Goal: Task Accomplishment & Management: Complete application form

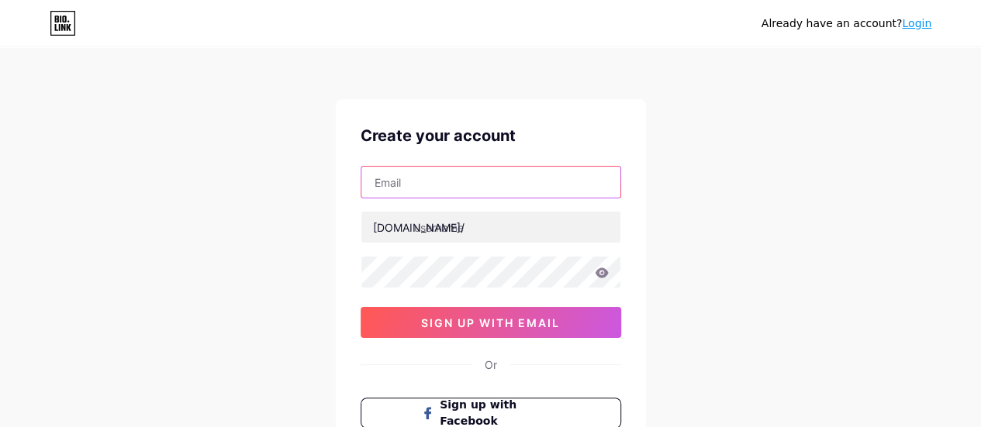
click at [402, 188] on input "text" at bounding box center [490, 182] width 259 height 31
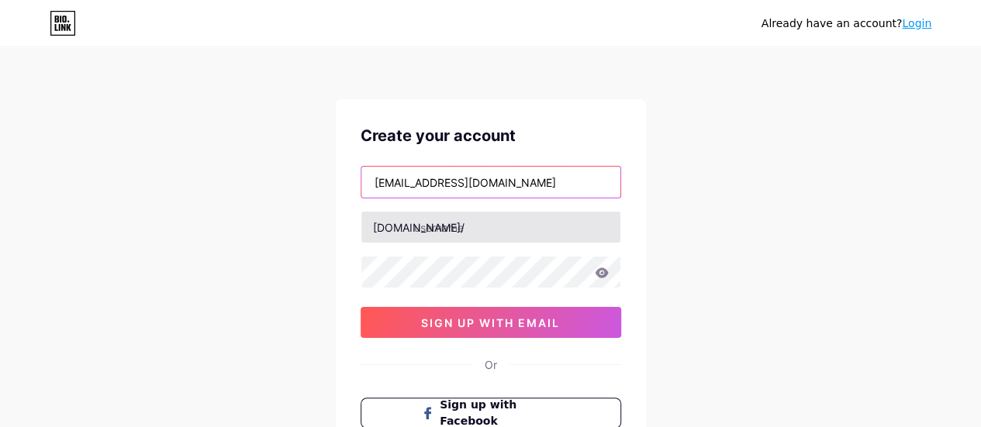
type input "[EMAIL_ADDRESS][DOMAIN_NAME]"
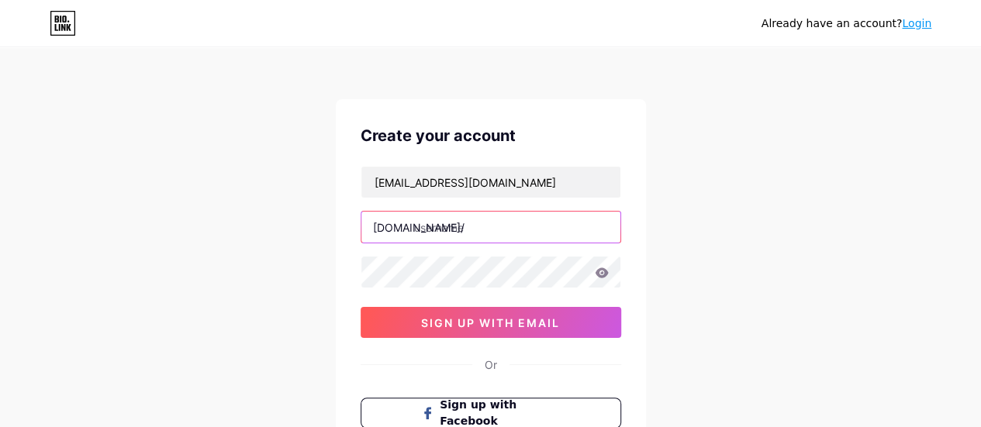
click at [453, 219] on input "text" at bounding box center [490, 227] width 259 height 31
type input "s"
type input "draco1"
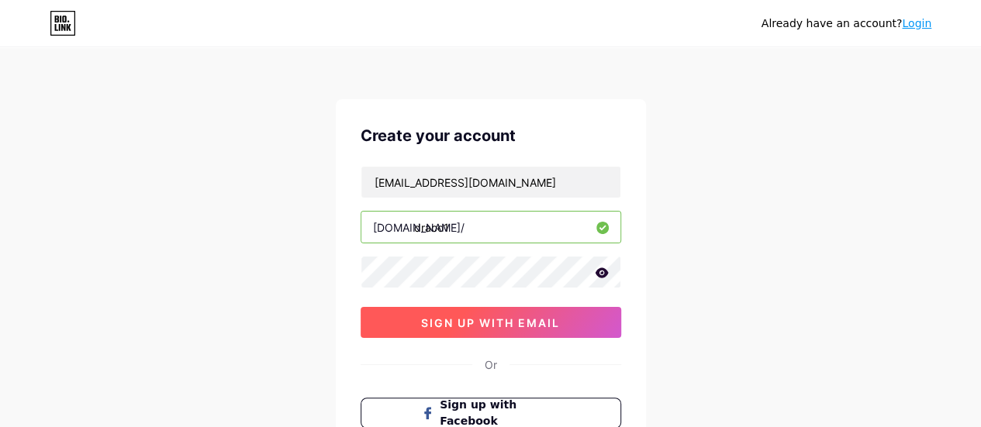
click at [489, 322] on span "sign up with email" at bounding box center [490, 322] width 139 height 13
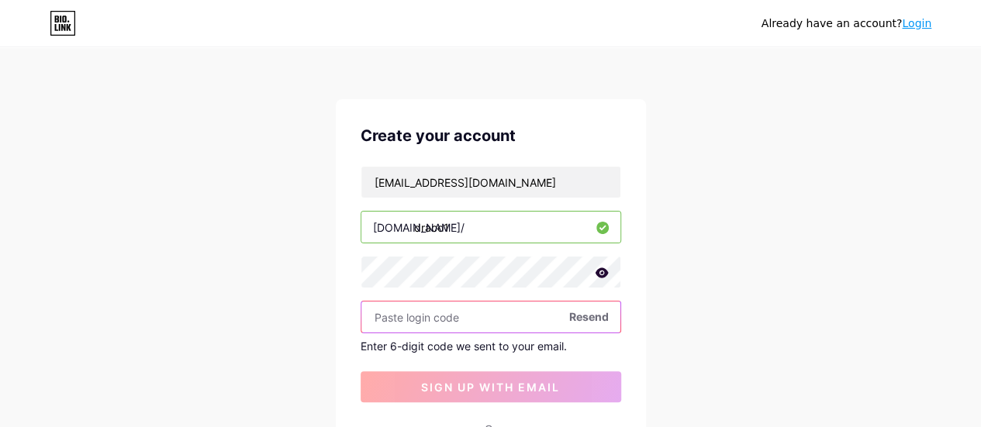
scroll to position [49, 0]
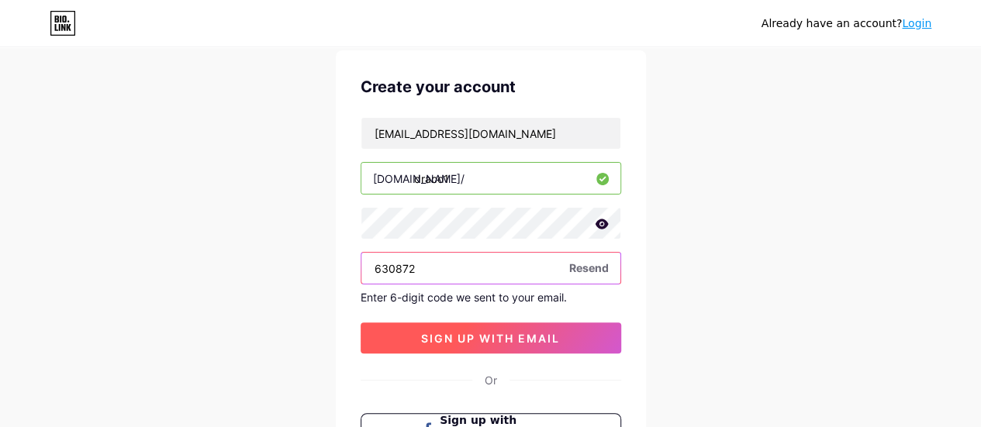
type input "630872"
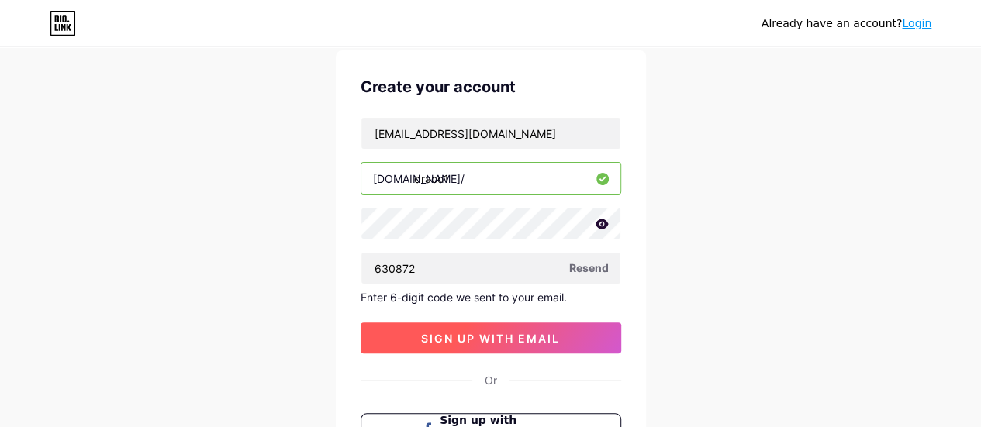
click at [476, 339] on span "sign up with email" at bounding box center [490, 338] width 139 height 13
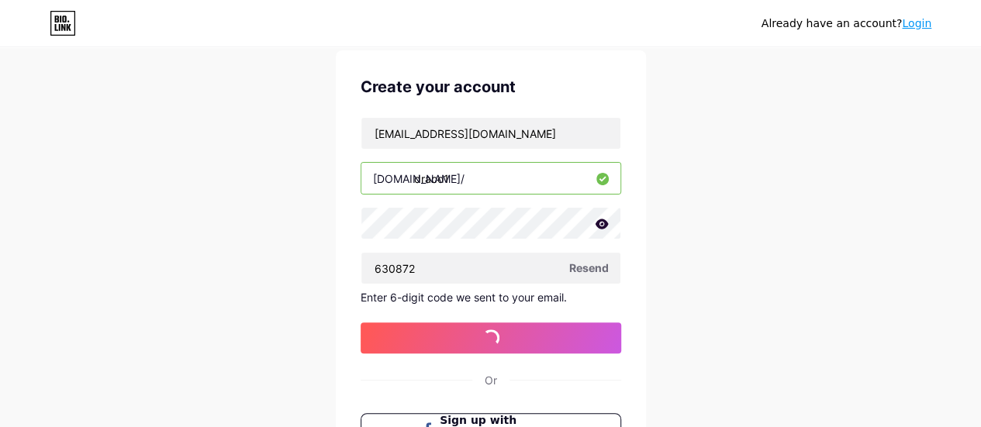
scroll to position [0, 0]
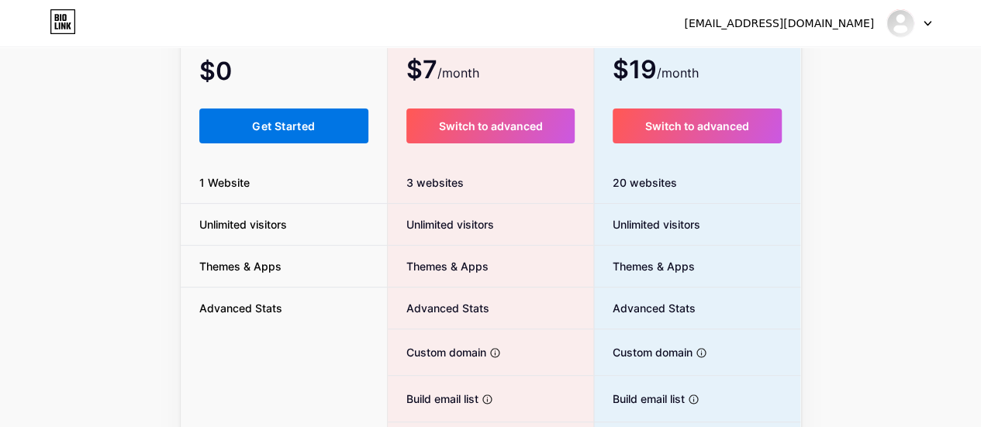
scroll to position [158, 0]
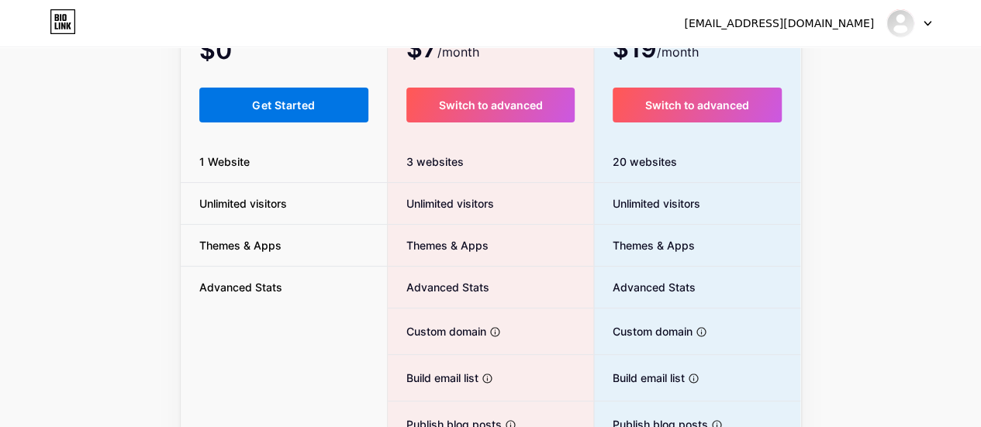
click at [259, 103] on span "Get Started" at bounding box center [283, 104] width 63 height 13
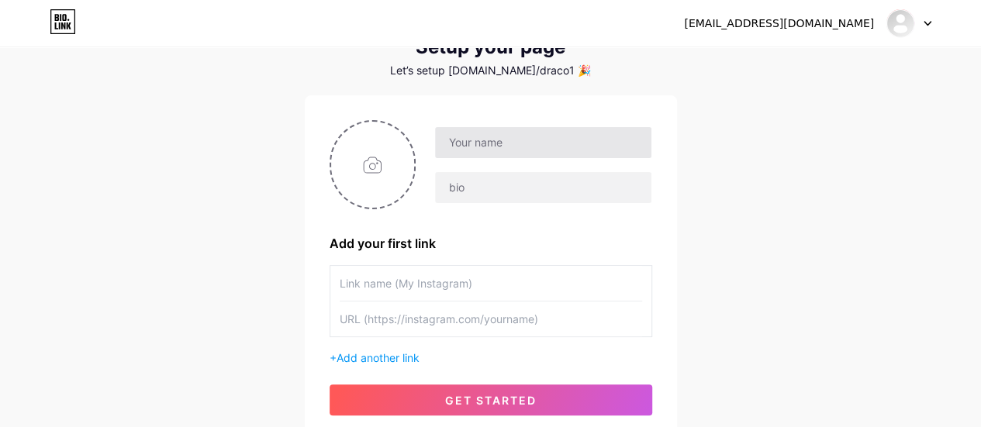
scroll to position [64, 0]
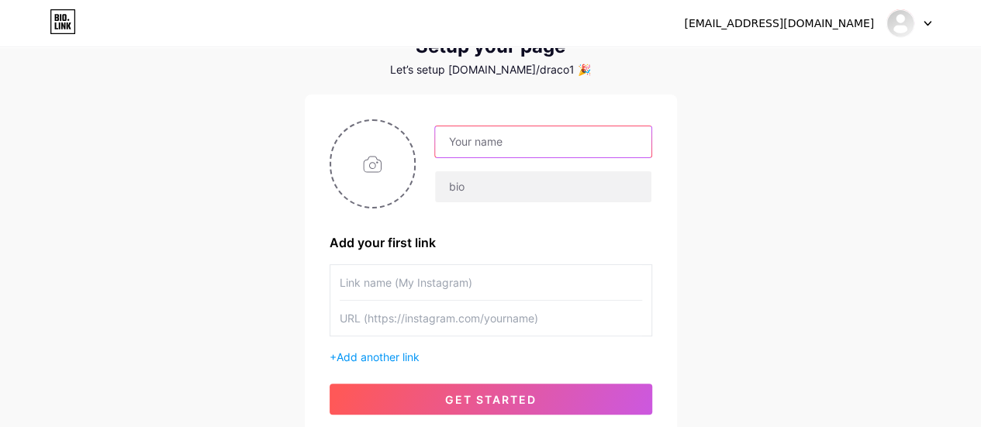
click at [501, 148] on input "text" at bounding box center [543, 141] width 216 height 31
type input "d"
type input "Draco"
click at [398, 282] on input "text" at bounding box center [491, 282] width 302 height 35
type input "Draco"
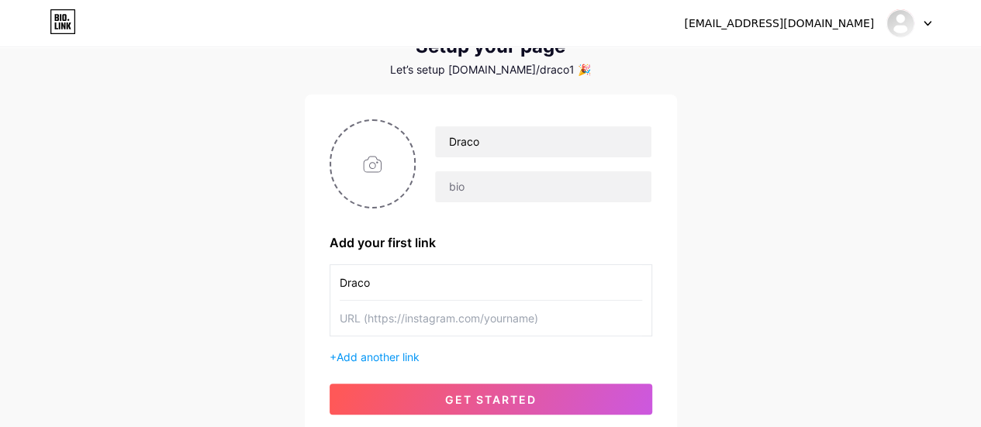
click at [414, 318] on input "text" at bounding box center [491, 318] width 302 height 35
paste input "[URL][DOMAIN_NAME]"
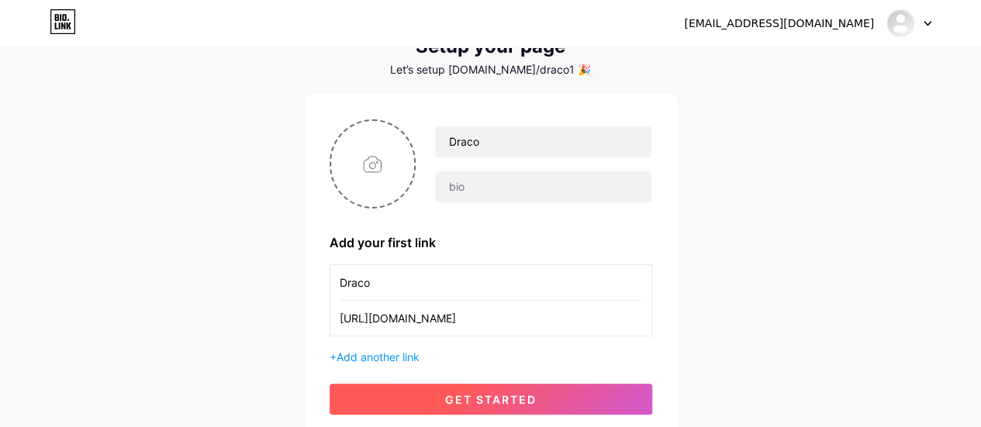
type input "[URL][DOMAIN_NAME]"
click at [498, 390] on button "get started" at bounding box center [491, 399] width 323 height 31
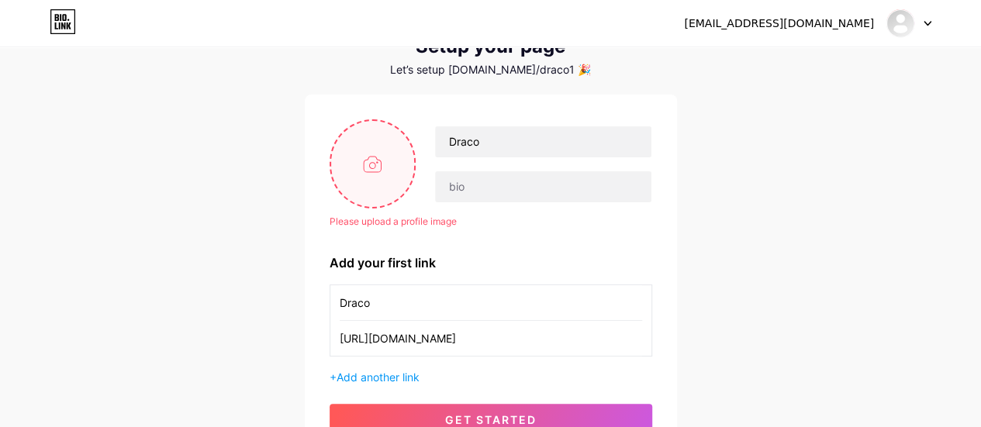
click at [372, 173] on input "file" at bounding box center [373, 164] width 84 height 86
type input "C:\fakepath\Draco-03.png"
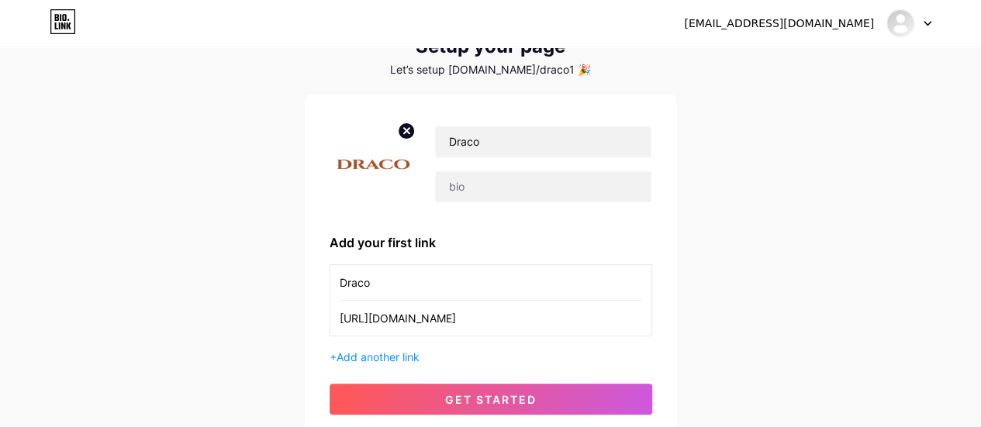
scroll to position [186, 0]
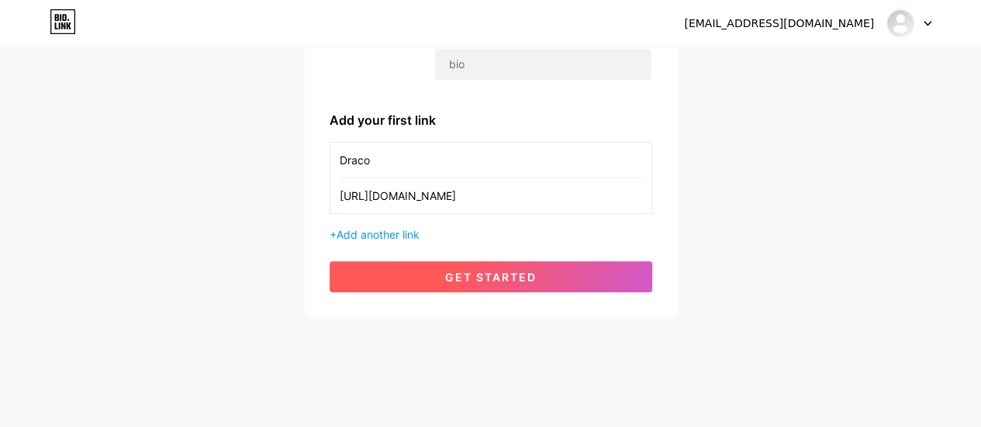
click at [518, 272] on span "get started" at bounding box center [491, 277] width 92 height 13
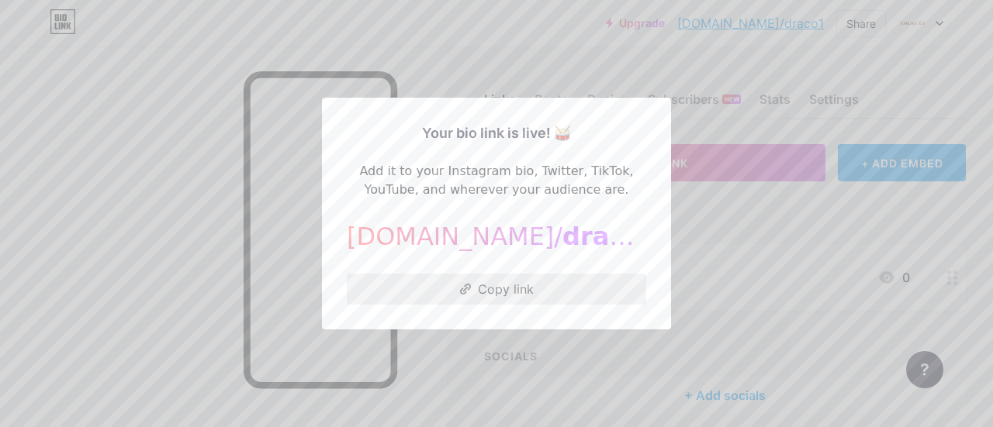
click at [475, 289] on button "Copy link" at bounding box center [496, 289] width 299 height 31
click at [732, 348] on div at bounding box center [496, 213] width 993 height 427
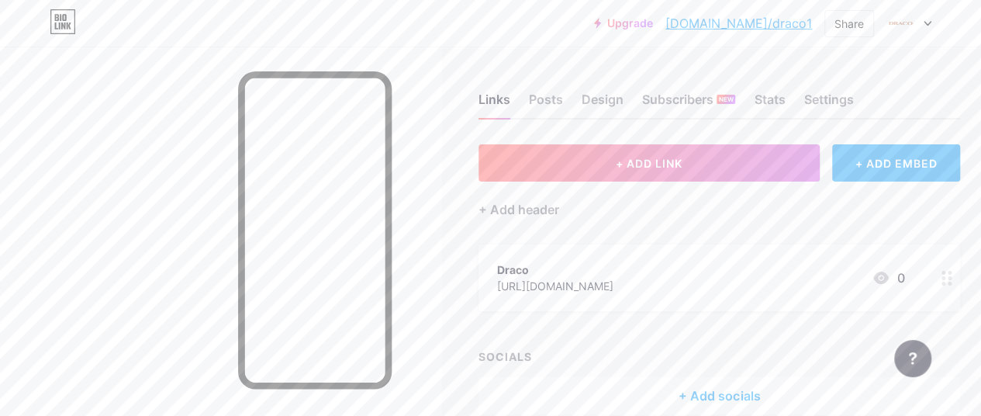
click at [816, 280] on div "Draco [URL][DOMAIN_NAME] 0" at bounding box center [700, 278] width 407 height 36
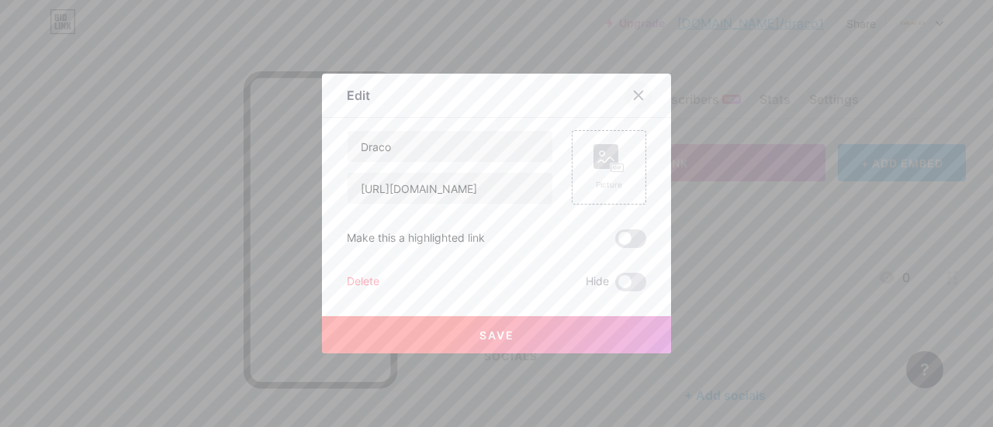
click at [634, 92] on icon at bounding box center [638, 95] width 12 height 12
